Goal: Task Accomplishment & Management: Use online tool/utility

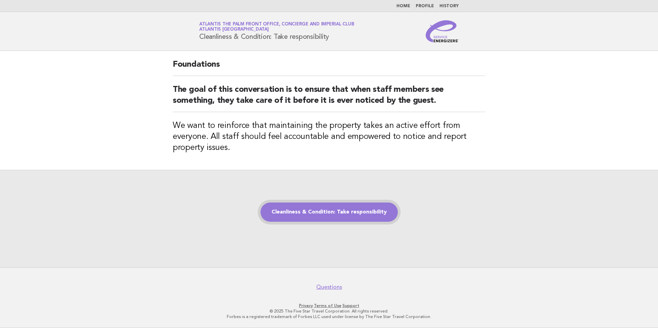
click at [320, 210] on link "Cleanliness & Condition: Take responsibility" at bounding box center [329, 212] width 137 height 19
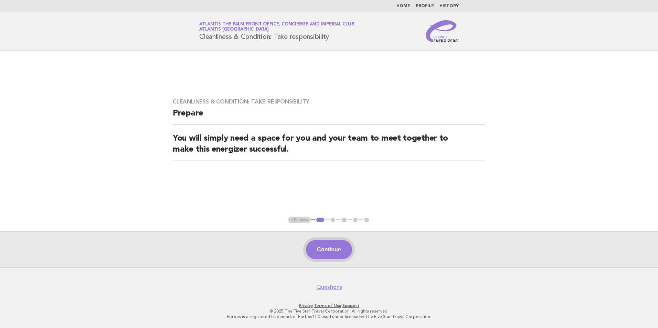
click at [320, 252] on button "Continue" at bounding box center [329, 249] width 46 height 19
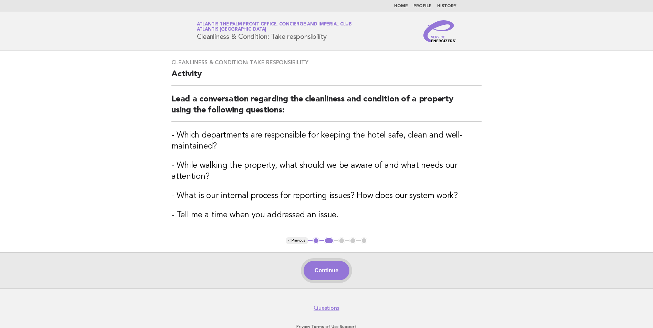
click at [334, 267] on button "Continue" at bounding box center [327, 270] width 46 height 19
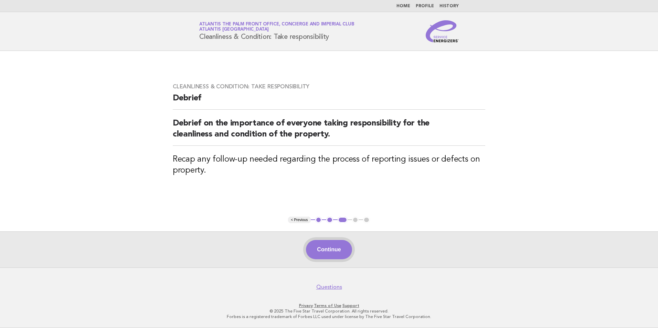
click at [343, 251] on button "Continue" at bounding box center [329, 249] width 46 height 19
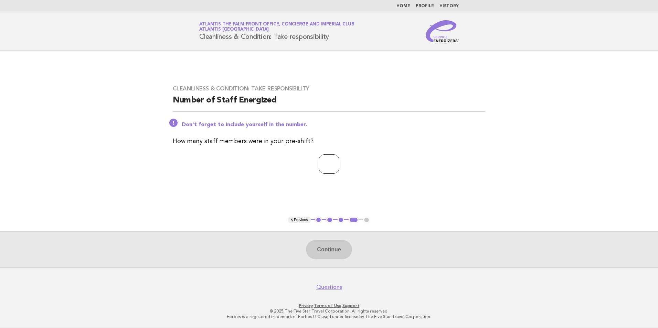
click at [325, 171] on input "number" at bounding box center [329, 164] width 21 height 19
type input "*"
click at [342, 249] on button "Continue" at bounding box center [329, 249] width 46 height 19
